Goal: Task Accomplishment & Management: Complete application form

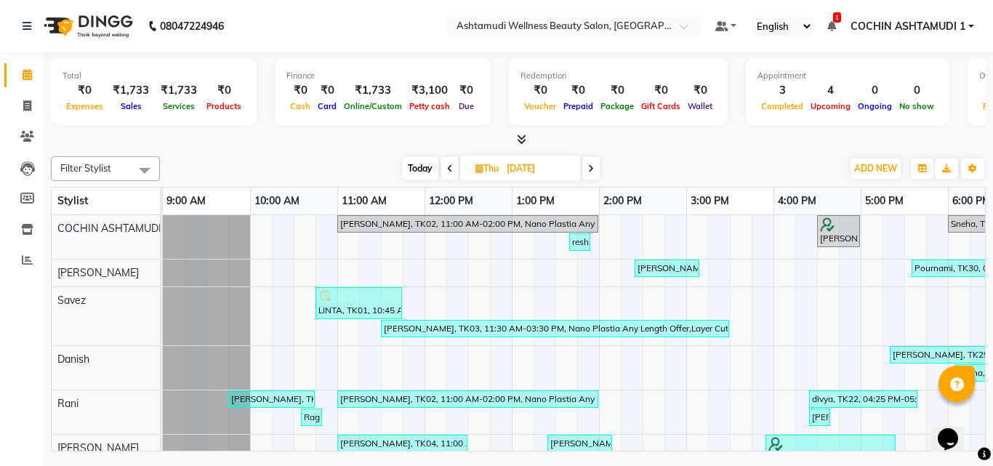
scroll to position [0, 225]
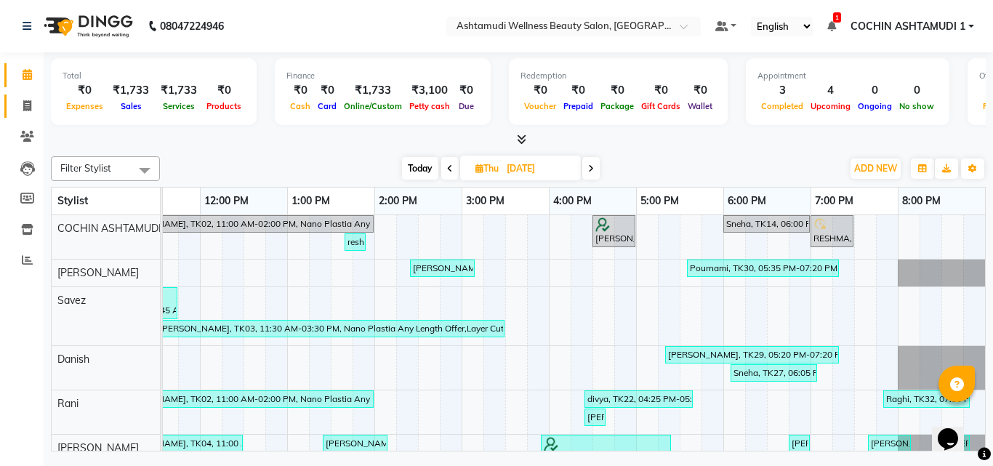
click at [33, 107] on span at bounding box center [27, 106] width 25 height 17
select select "service"
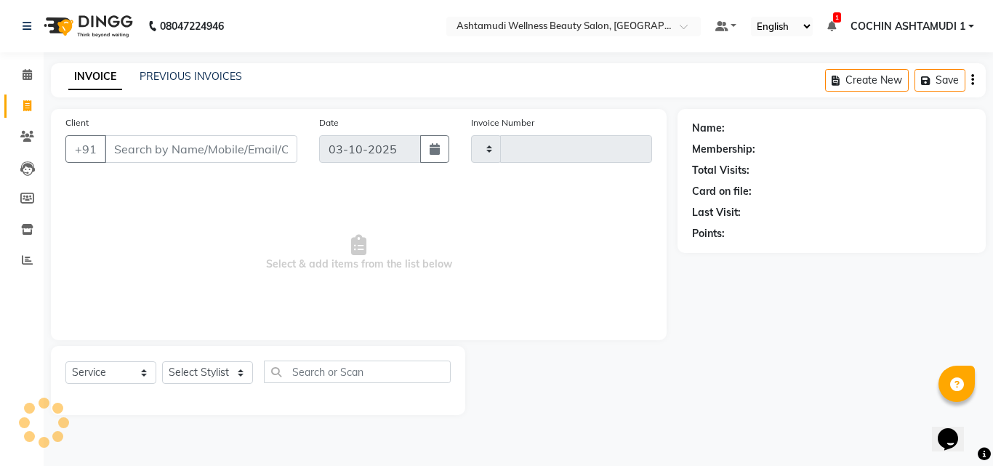
type input "5588"
select select "4632"
click at [124, 153] on input "Client" at bounding box center [201, 149] width 193 height 28
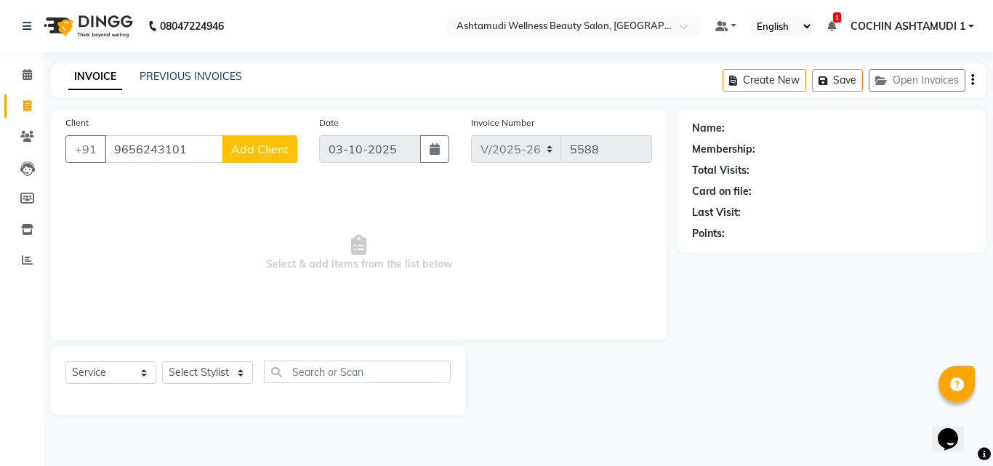
type input "9656243101"
click at [255, 146] on span "Add Client" at bounding box center [259, 149] width 57 height 15
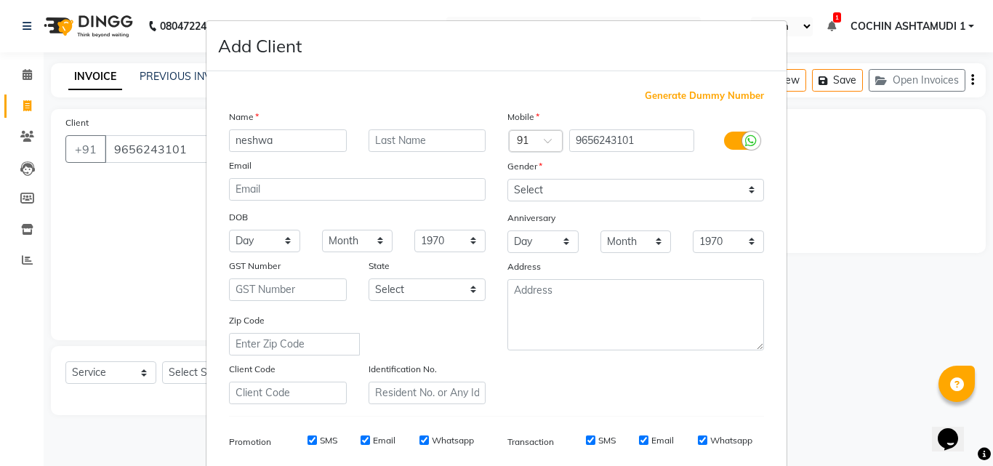
type input "neshwa"
click at [560, 189] on select "Select [DEMOGRAPHIC_DATA] [DEMOGRAPHIC_DATA] Other Prefer Not To Say" at bounding box center [635, 190] width 257 height 23
select select "[DEMOGRAPHIC_DATA]"
click at [507, 179] on select "Select [DEMOGRAPHIC_DATA] [DEMOGRAPHIC_DATA] Other Prefer Not To Say" at bounding box center [635, 190] width 257 height 23
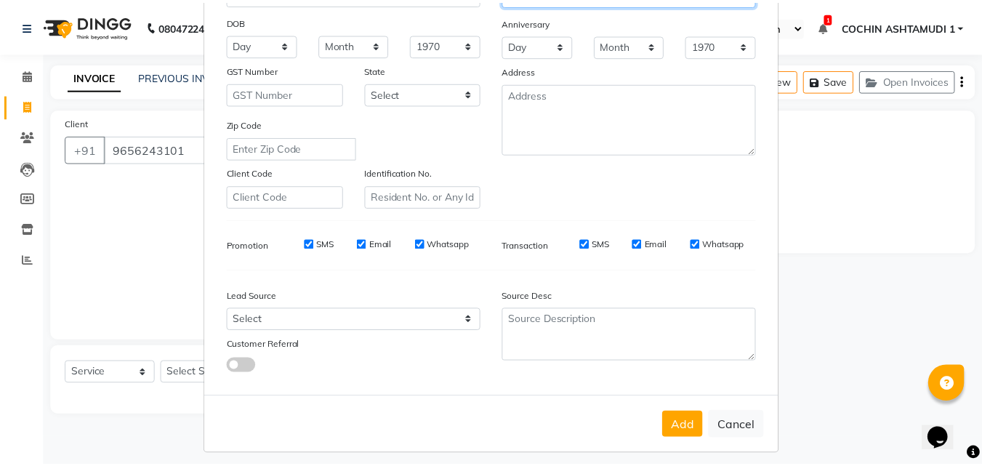
scroll to position [205, 0]
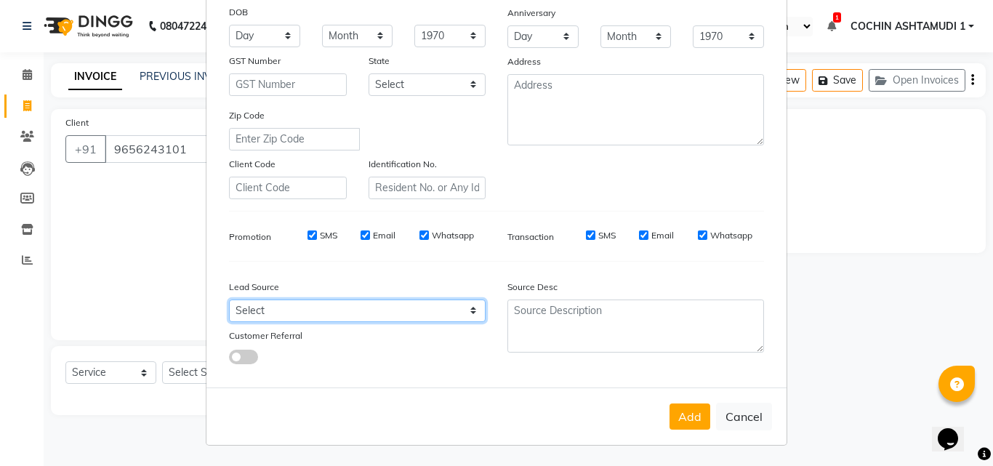
click at [334, 307] on select "Select Walk-in Referral Internet Friend Word of Mouth Advertisement Facebook Ju…" at bounding box center [357, 310] width 257 height 23
select select "31346"
click at [229, 299] on select "Select Walk-in Referral Internet Friend Word of Mouth Advertisement Facebook Ju…" at bounding box center [357, 310] width 257 height 23
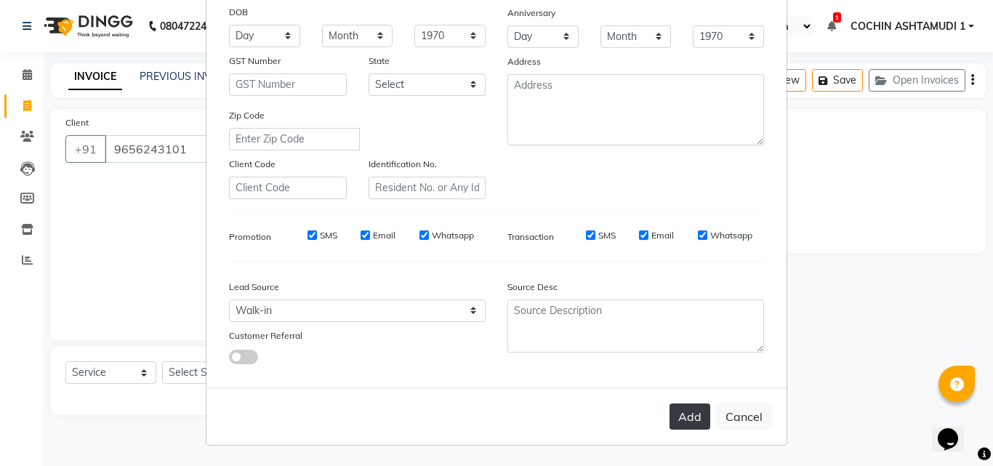
click at [672, 420] on button "Add" at bounding box center [689, 416] width 41 height 26
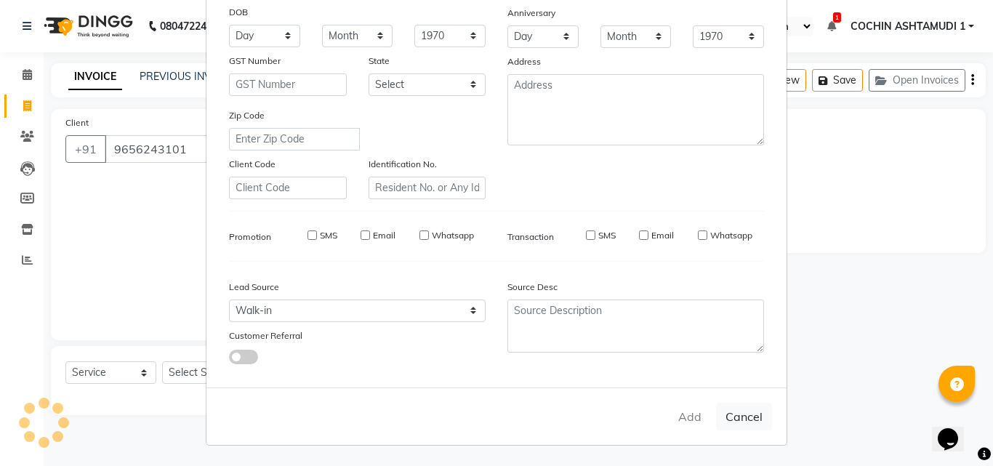
select select
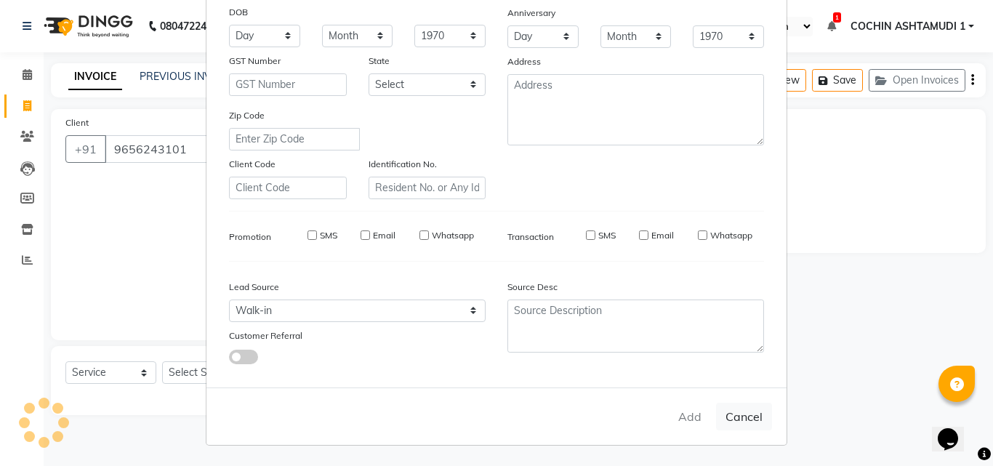
select select
checkbox input "false"
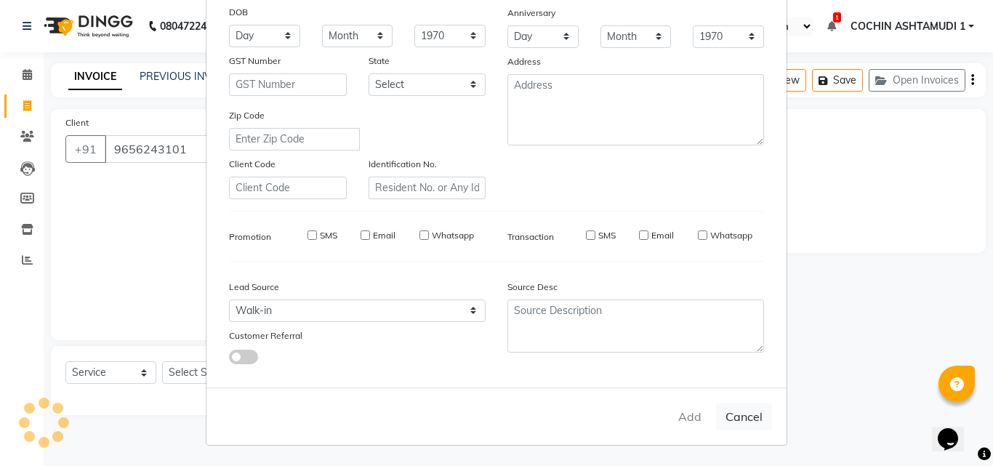
checkbox input "false"
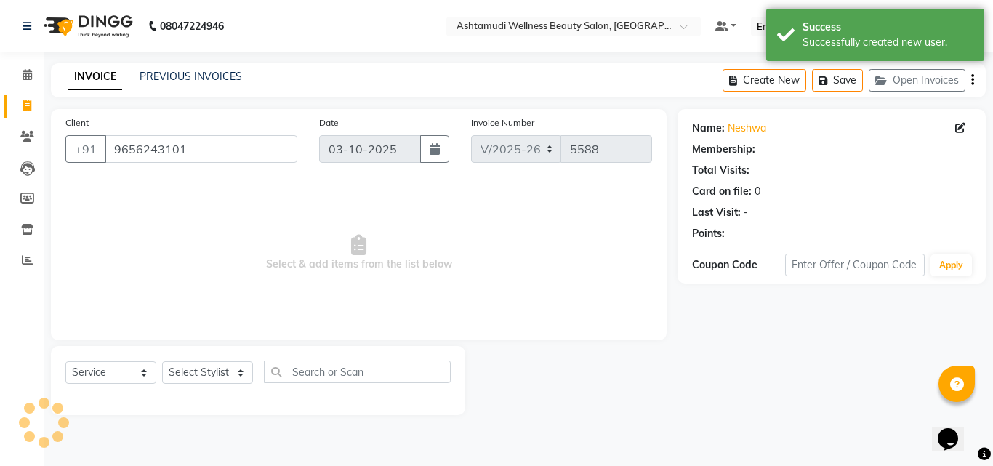
select select "1: Object"
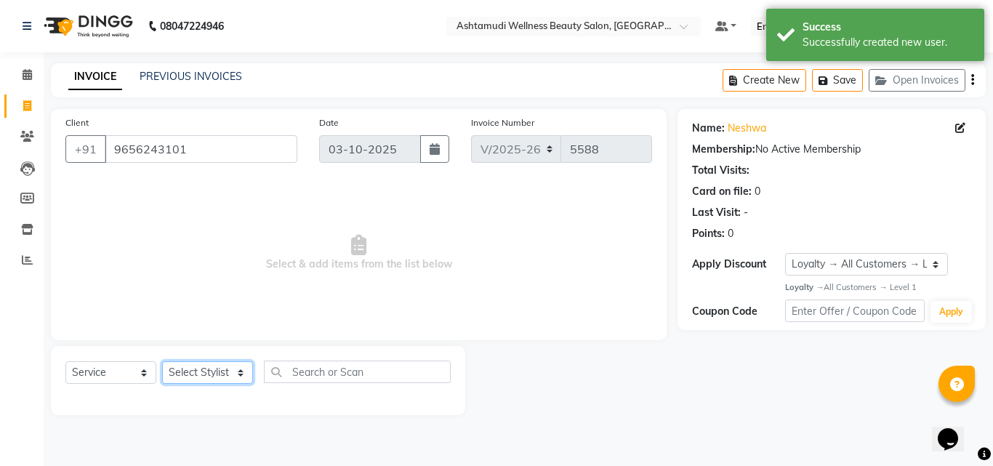
click at [201, 371] on select "Select Stylist [PERSON_NAME](URAJ) [PERSON_NAME] COCHIN ASHTAMUDI Danish Fousiy…" at bounding box center [207, 372] width 91 height 23
select select "88228"
click at [162, 361] on select "Select Stylist [PERSON_NAME](URAJ) [PERSON_NAME] COCHIN ASHTAMUDI Danish Fousiy…" at bounding box center [207, 372] width 91 height 23
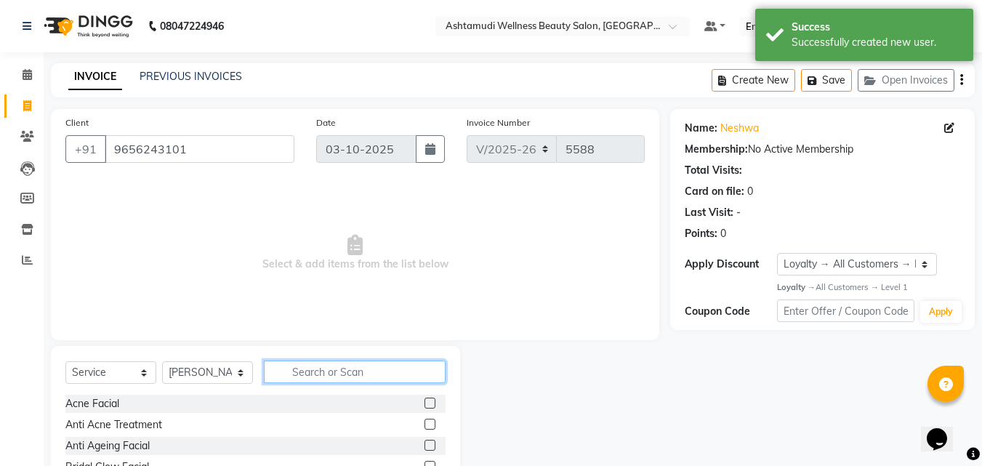
click at [299, 368] on input "text" at bounding box center [355, 371] width 182 height 23
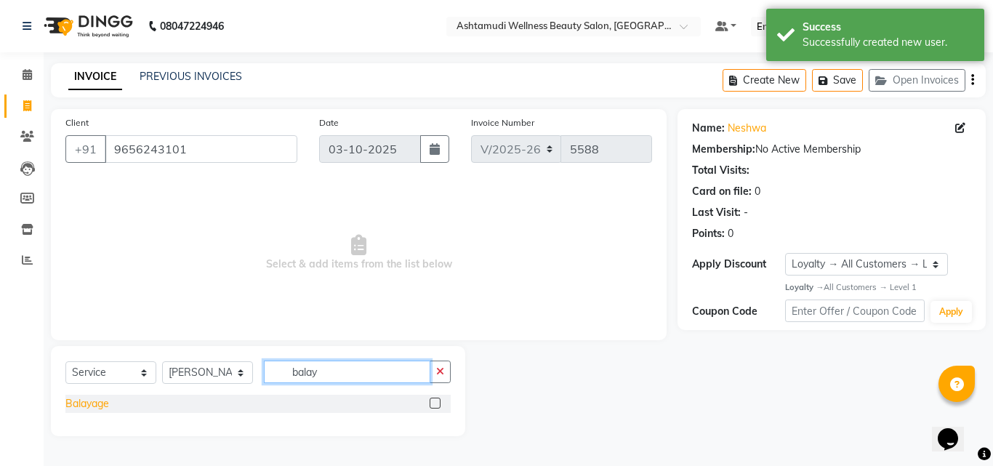
type input "balay"
click at [77, 408] on div "Balayage" at bounding box center [87, 403] width 44 height 15
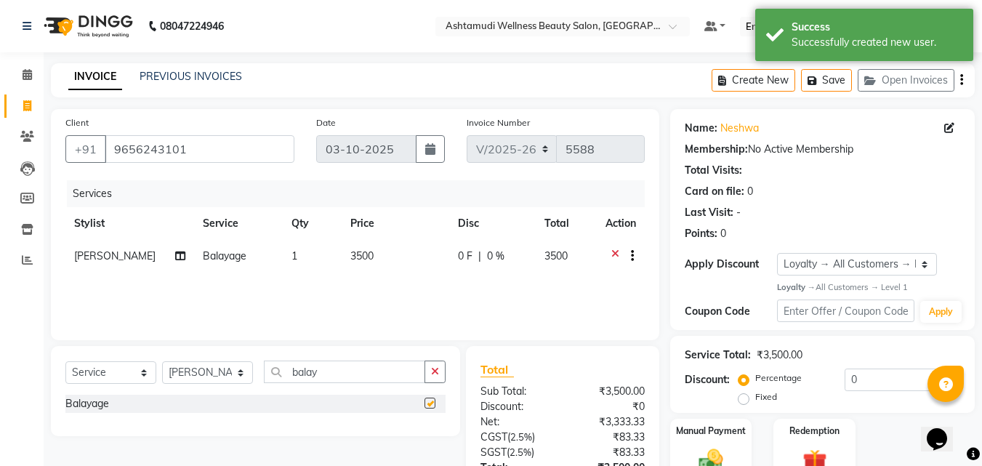
checkbox input "false"
